Goal: Download file/media

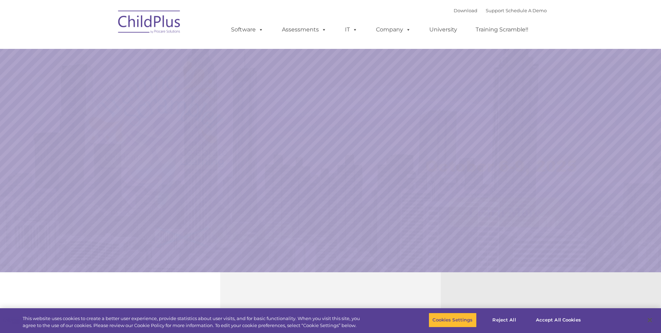
select select "MEDIUM"
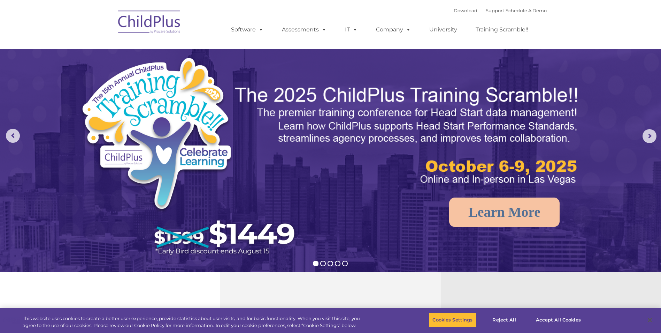
click at [172, 23] on img at bounding box center [150, 23] width 70 height 35
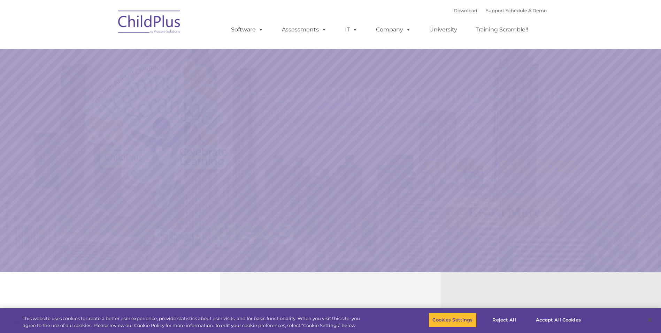
select select "MEDIUM"
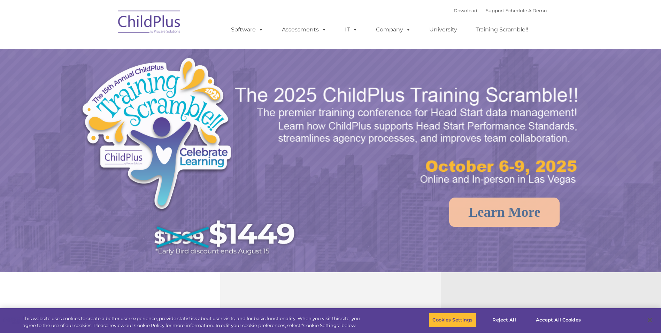
select select "MEDIUM"
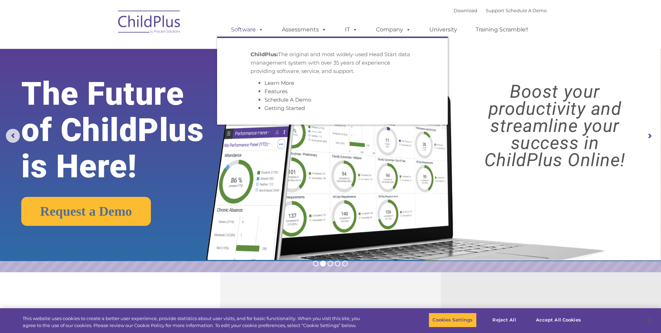
click at [236, 33] on link "Software" at bounding box center [247, 30] width 46 height 14
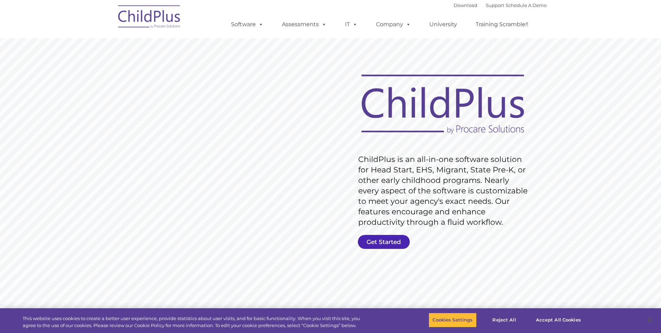
click at [399, 241] on link "Get Started" at bounding box center [384, 242] width 52 height 14
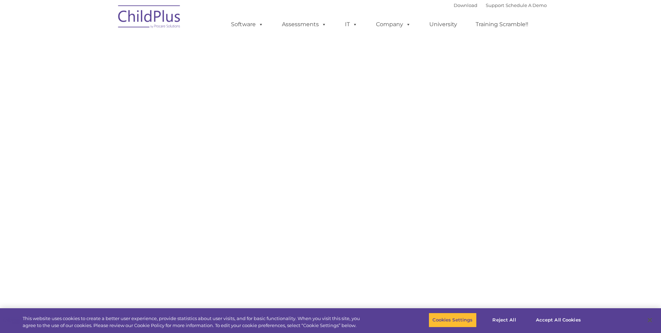
select select "MEDIUM"
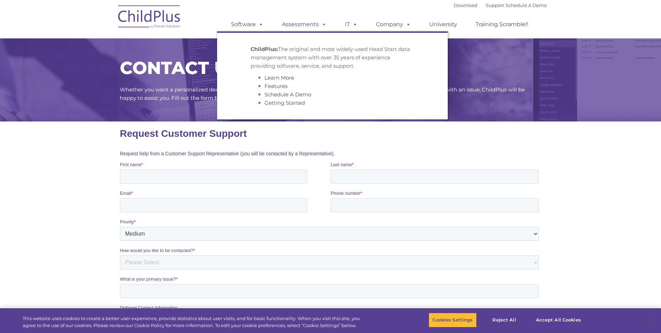
click at [302, 26] on link "Assessments" at bounding box center [304, 24] width 59 height 14
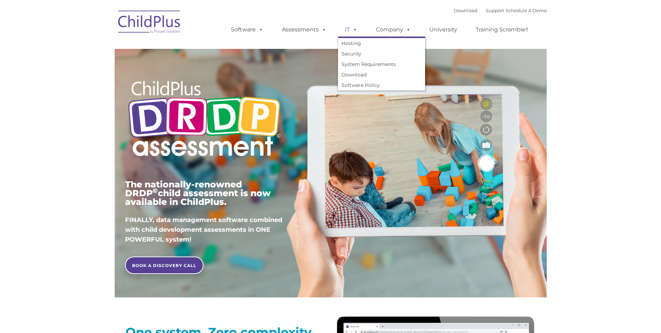
click at [354, 31] on span at bounding box center [354, 29] width 8 height 7
type input ""
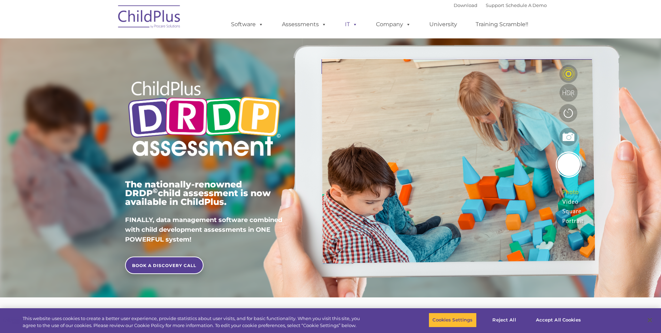
click at [350, 23] on span at bounding box center [354, 24] width 8 height 7
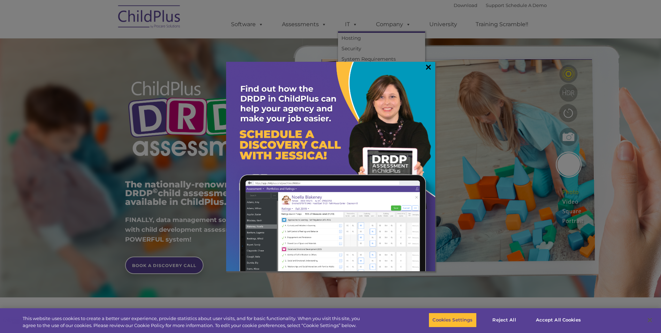
click at [426, 65] on link "×" at bounding box center [429, 66] width 8 height 7
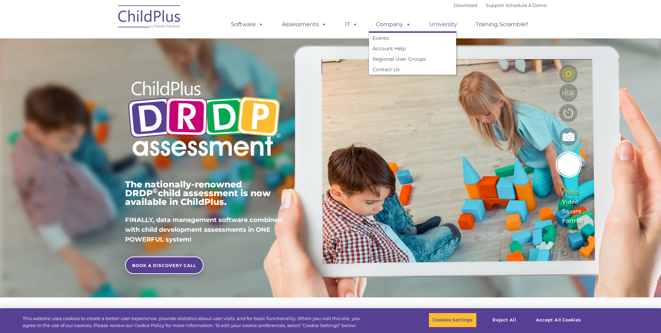
click at [442, 27] on link "University" at bounding box center [443, 24] width 42 height 14
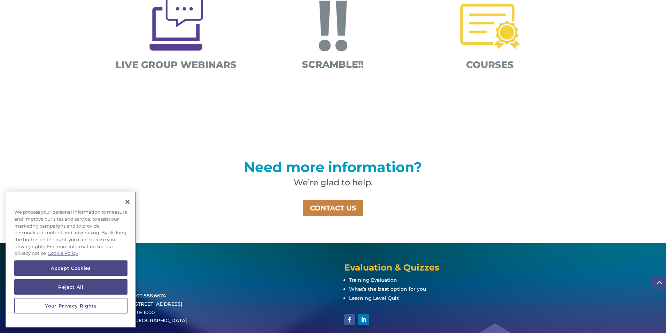
scroll to position [433, 0]
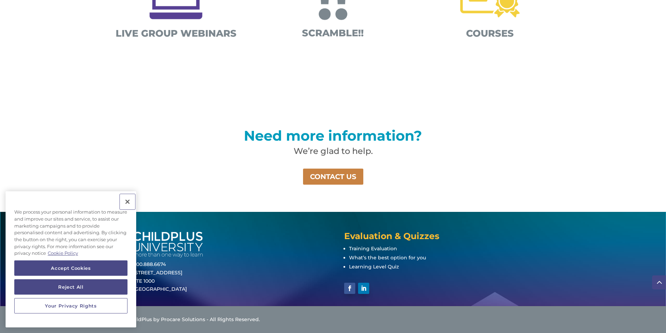
click at [124, 202] on button "Close" at bounding box center [127, 201] width 15 height 15
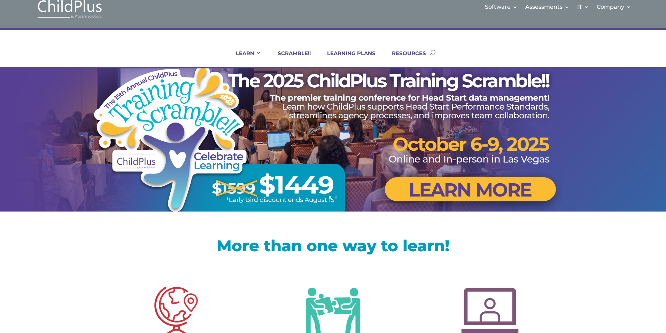
scroll to position [0, 0]
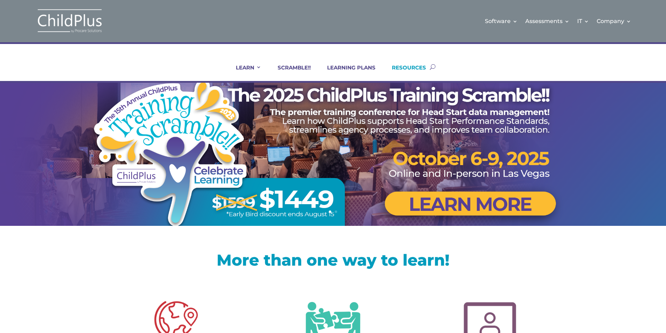
click at [421, 67] on link "RESOURCES" at bounding box center [404, 72] width 43 height 17
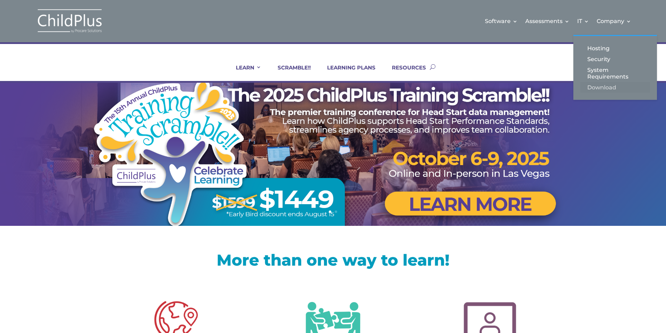
click at [594, 87] on link "Download" at bounding box center [616, 87] width 70 height 11
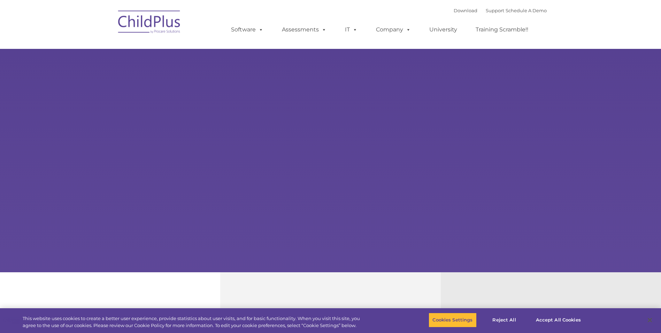
select select "MEDIUM"
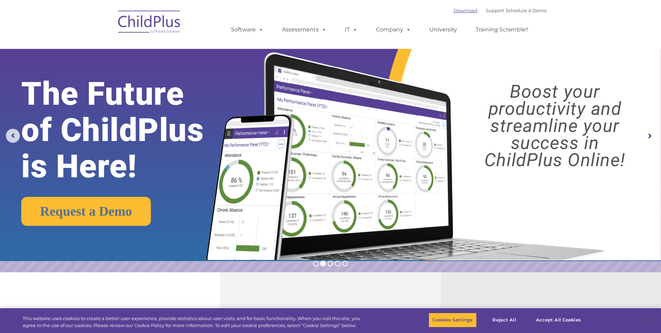
click at [458, 12] on link "Download" at bounding box center [466, 11] width 24 height 6
